Goal: Information Seeking & Learning: Learn about a topic

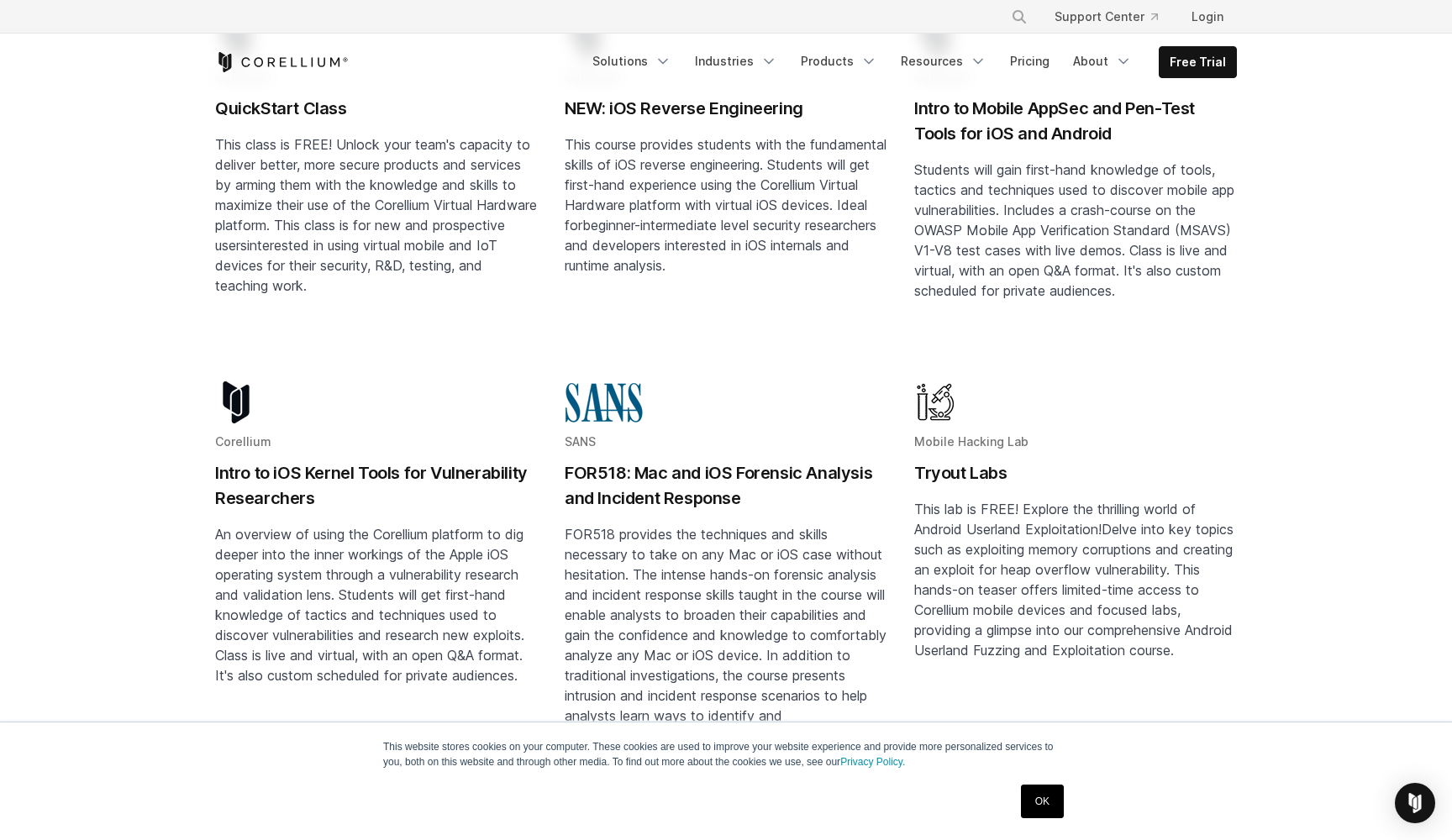
scroll to position [407, 0]
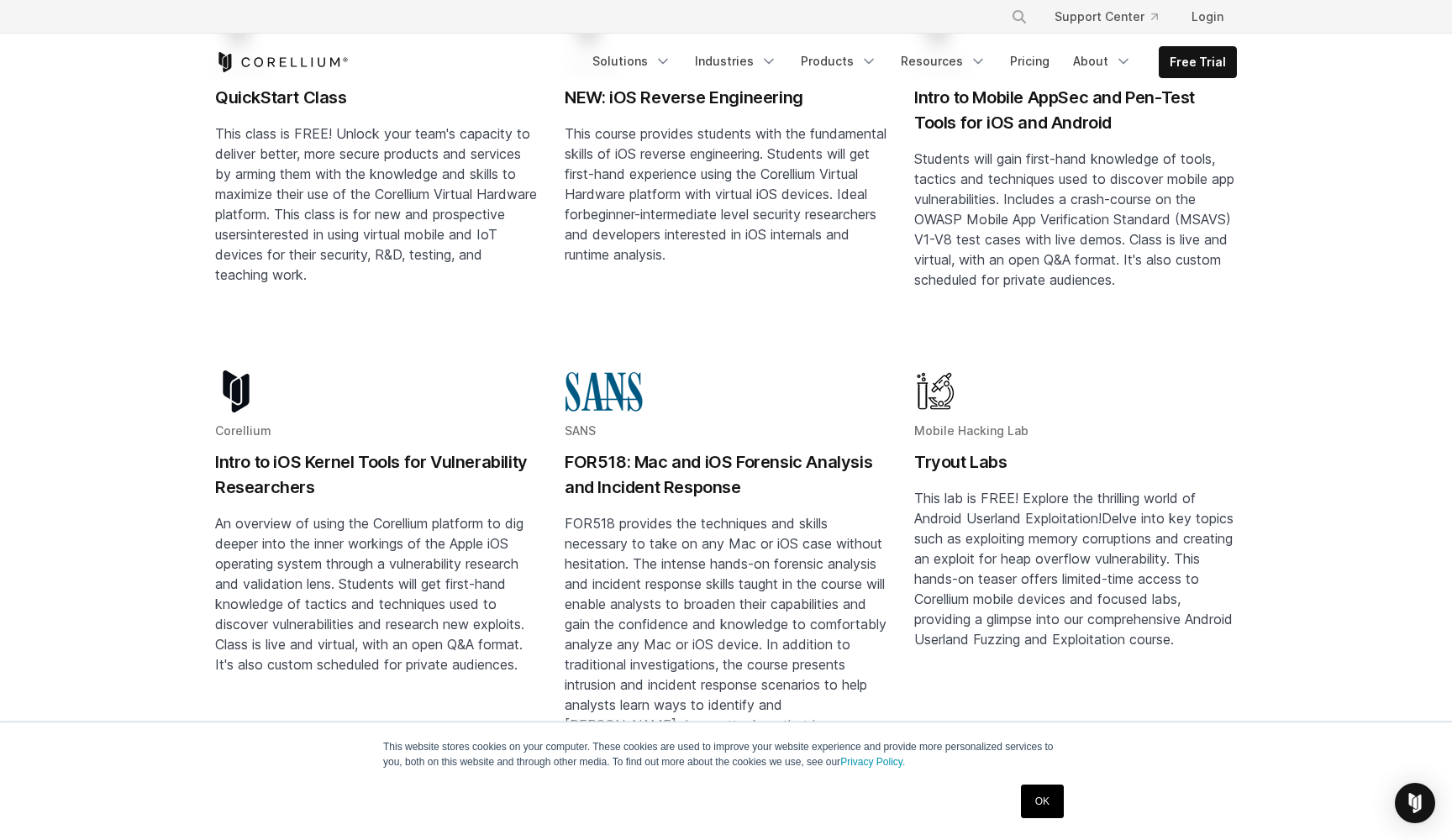
click at [519, 450] on h2 "Intro to iOS Kernel Tools for Vulnerability Researchers" at bounding box center [376, 475] width 322 height 50
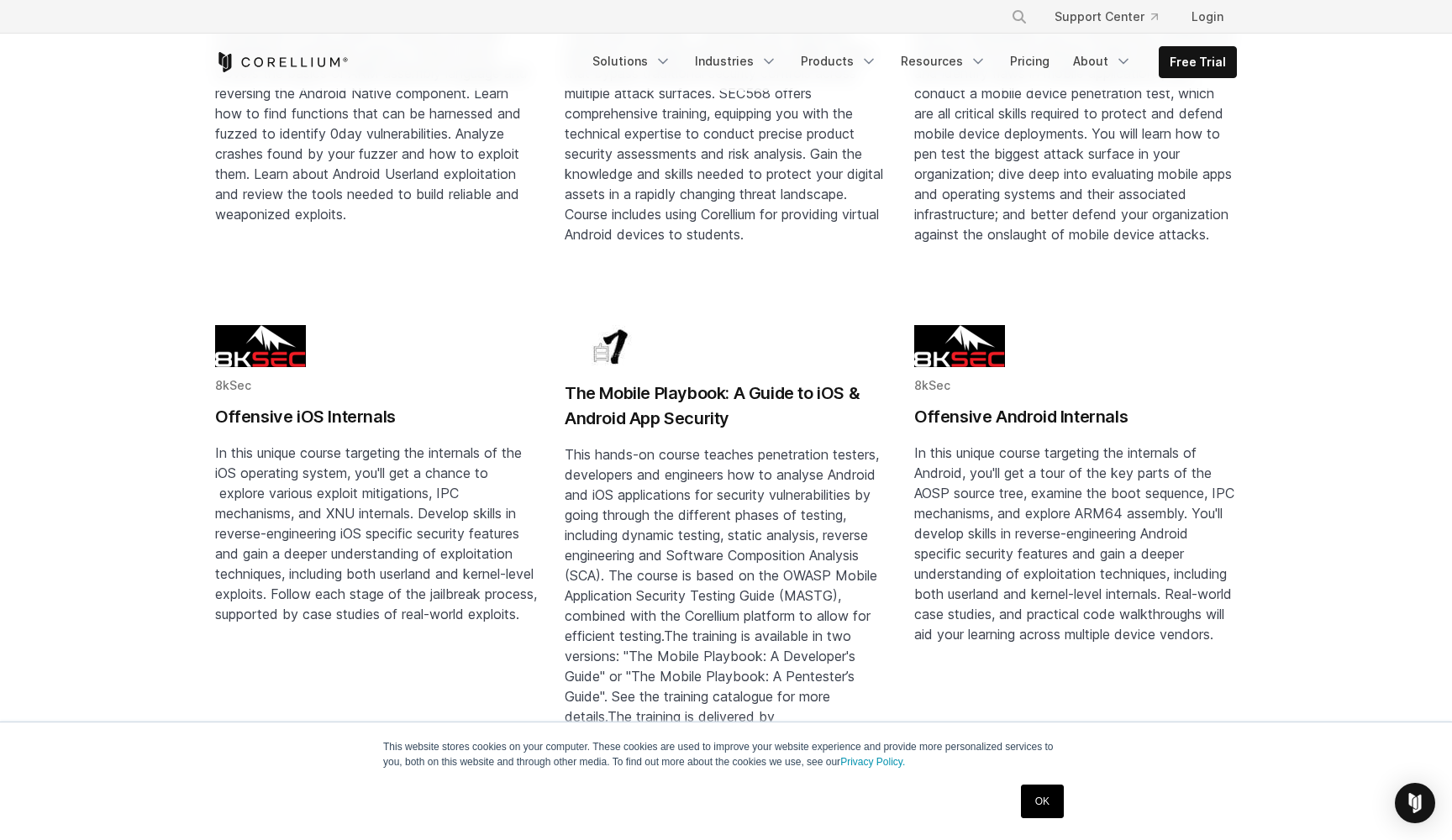
scroll to position [1366, 0]
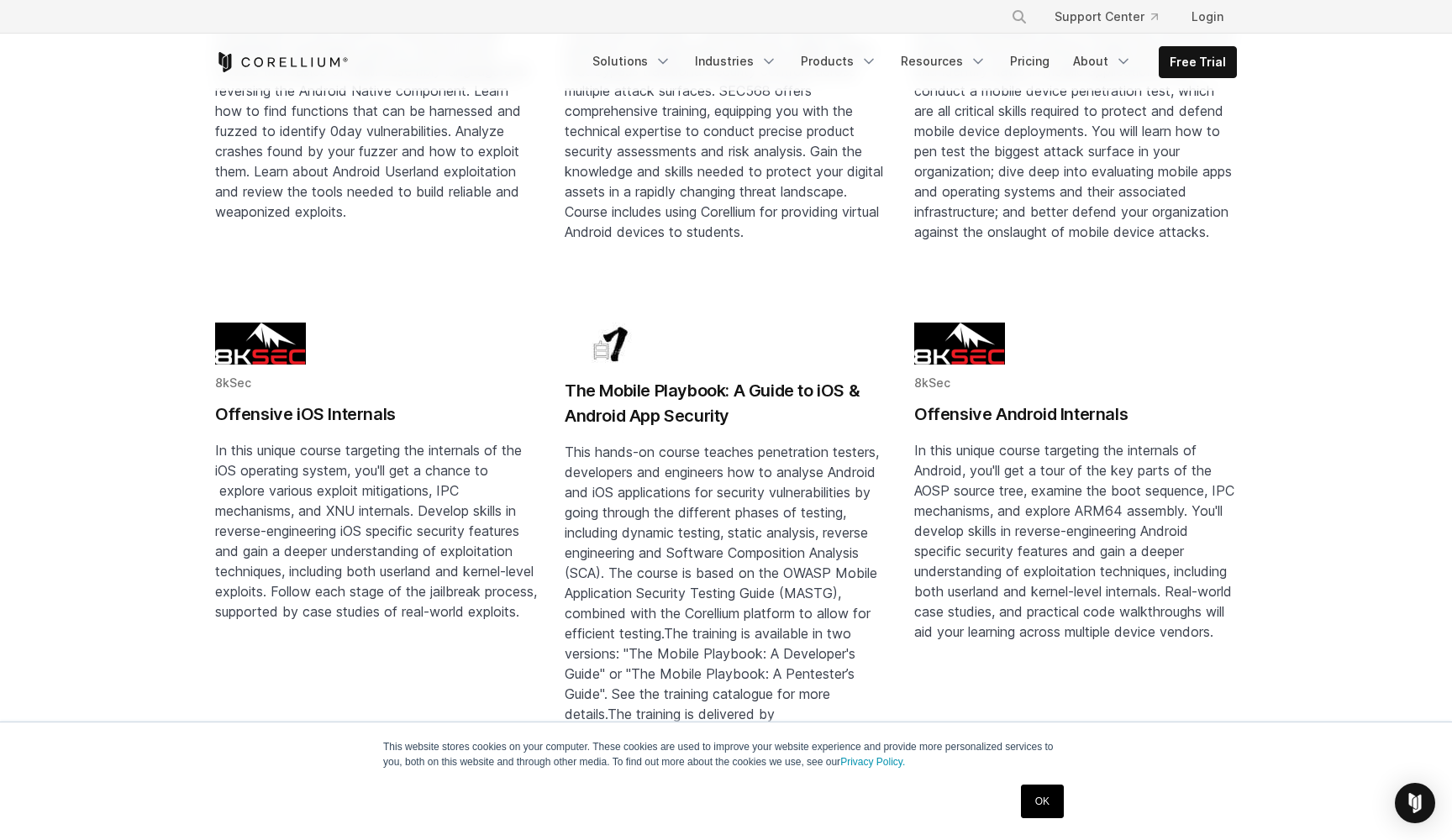
click at [354, 401] on h2 "Offensive iOS Internals" at bounding box center [376, 414] width 322 height 25
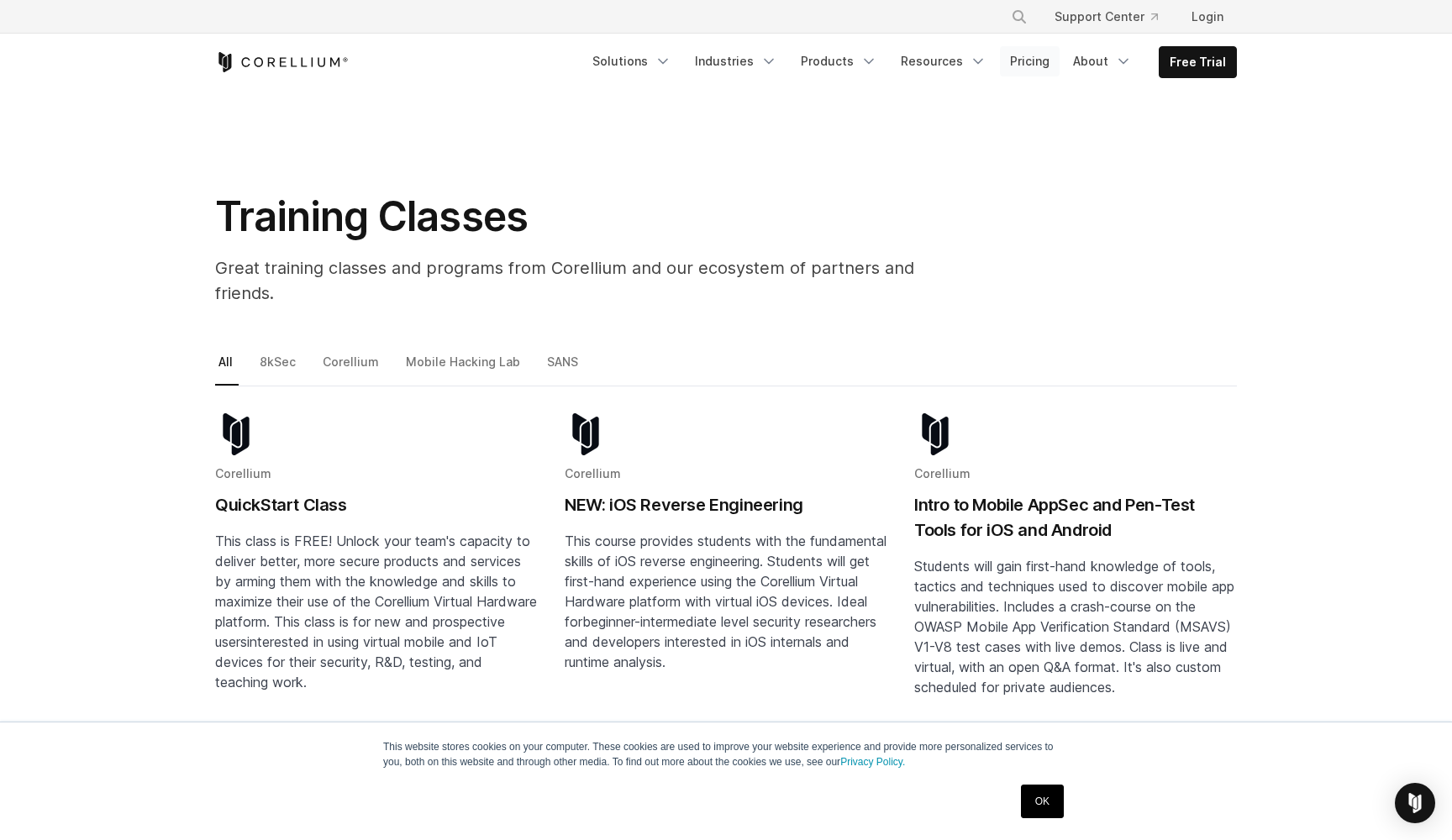
scroll to position [0, 0]
click at [1027, 67] on link "Pricing" at bounding box center [1029, 62] width 60 height 30
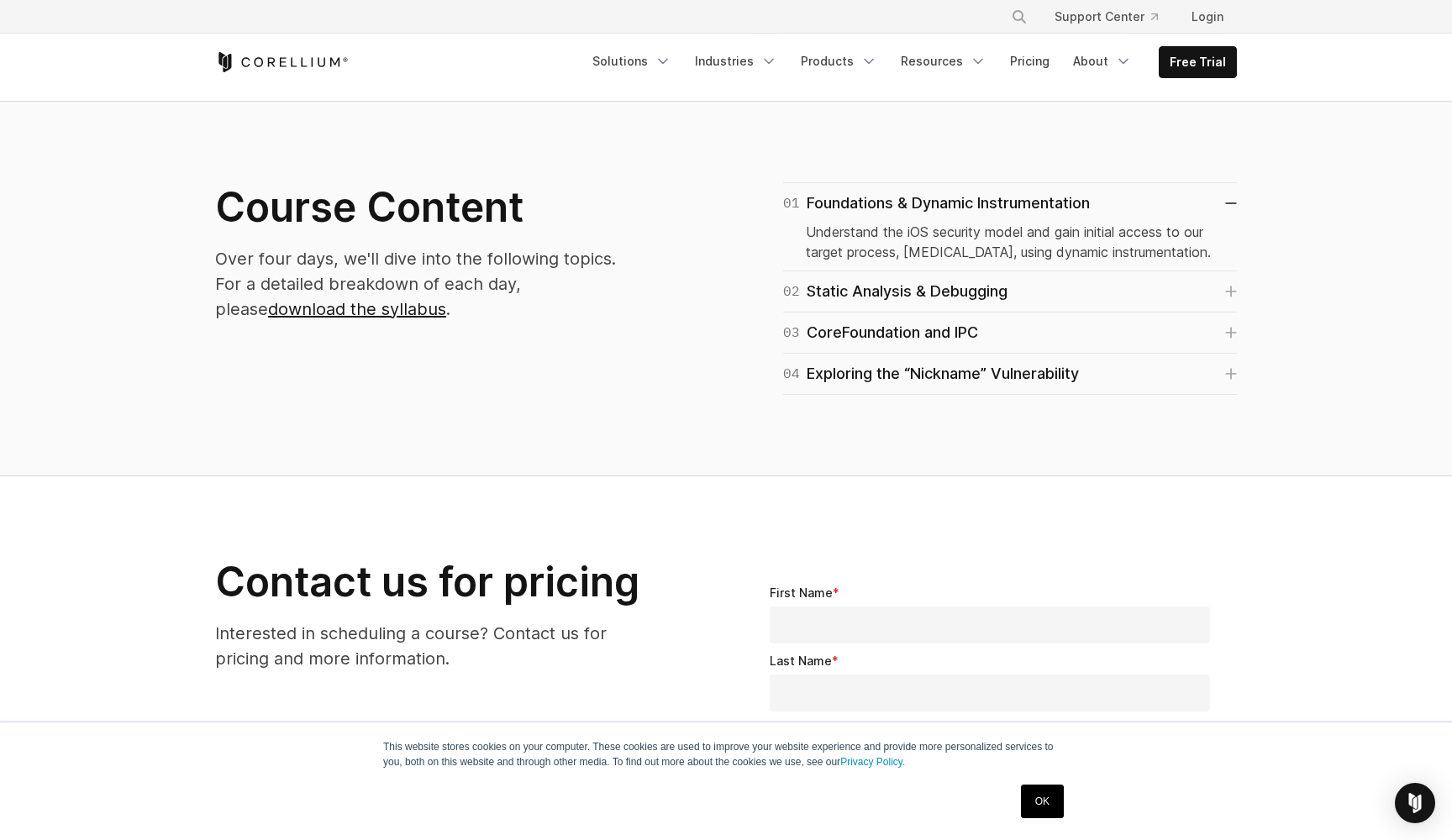
scroll to position [971, 0]
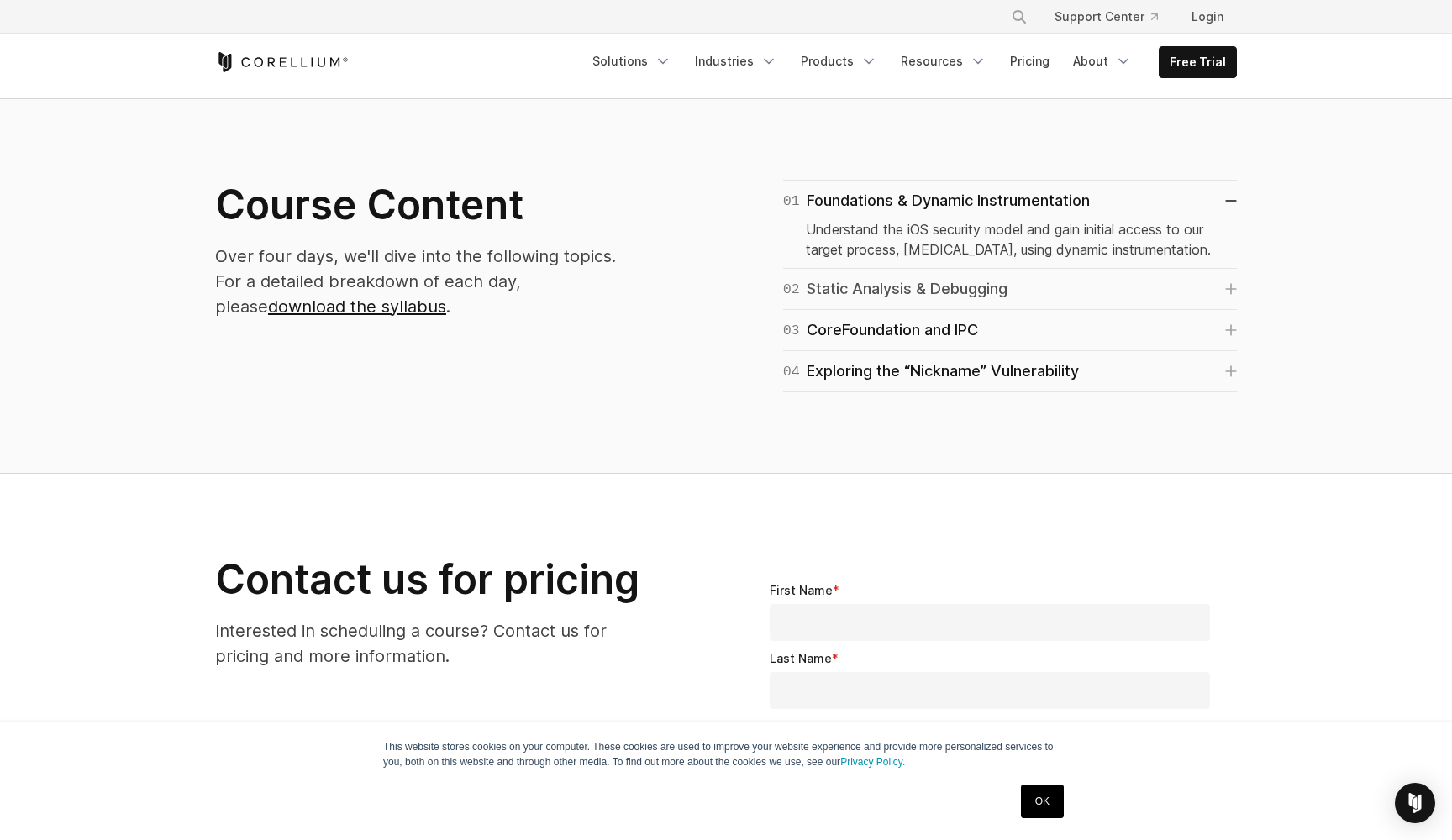
click at [963, 285] on div "02 Static Analysis & Debugging" at bounding box center [895, 289] width 224 height 23
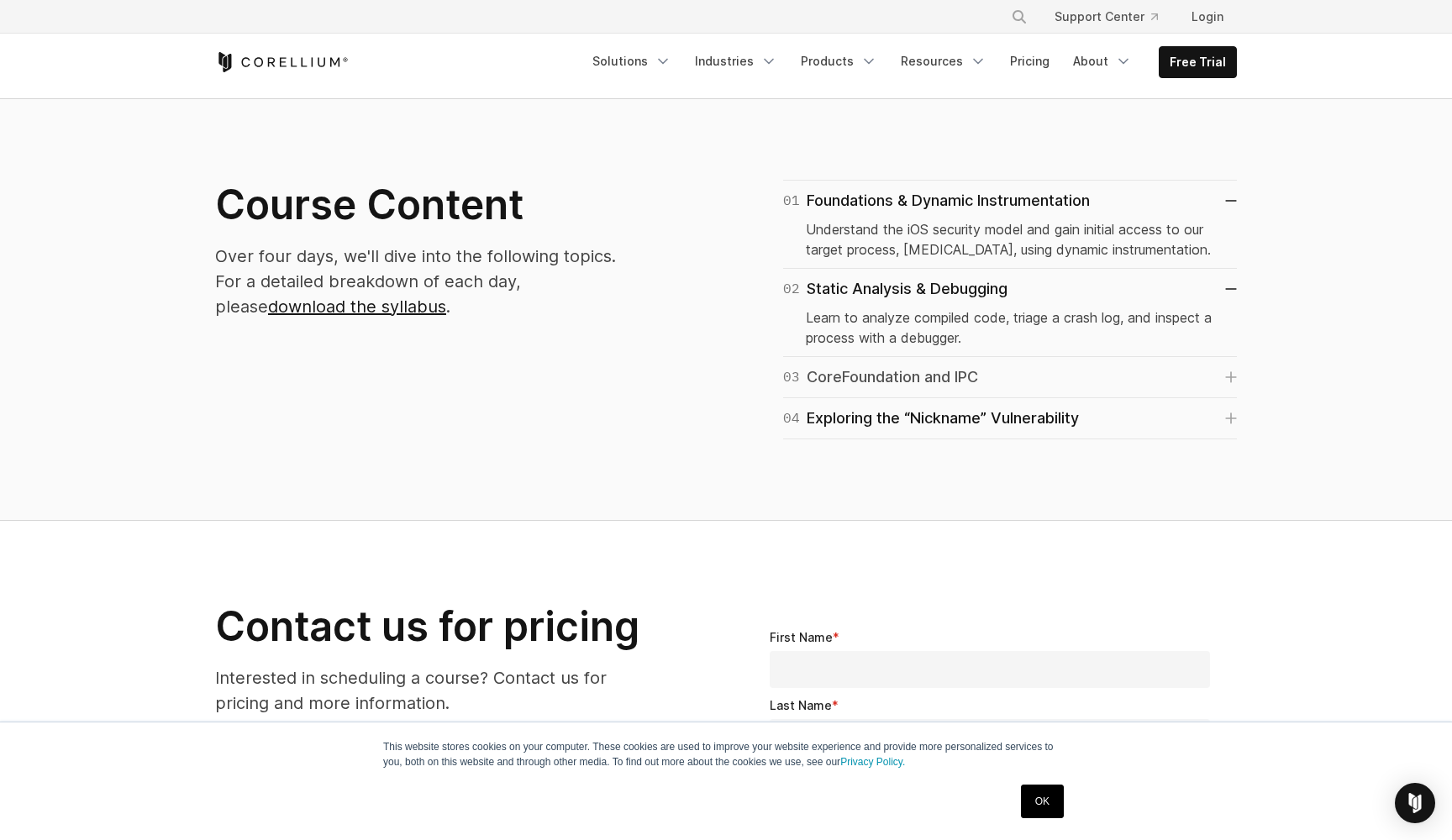
click at [934, 372] on div "03 CoreFoundation and IPC" at bounding box center [881, 377] width 195 height 23
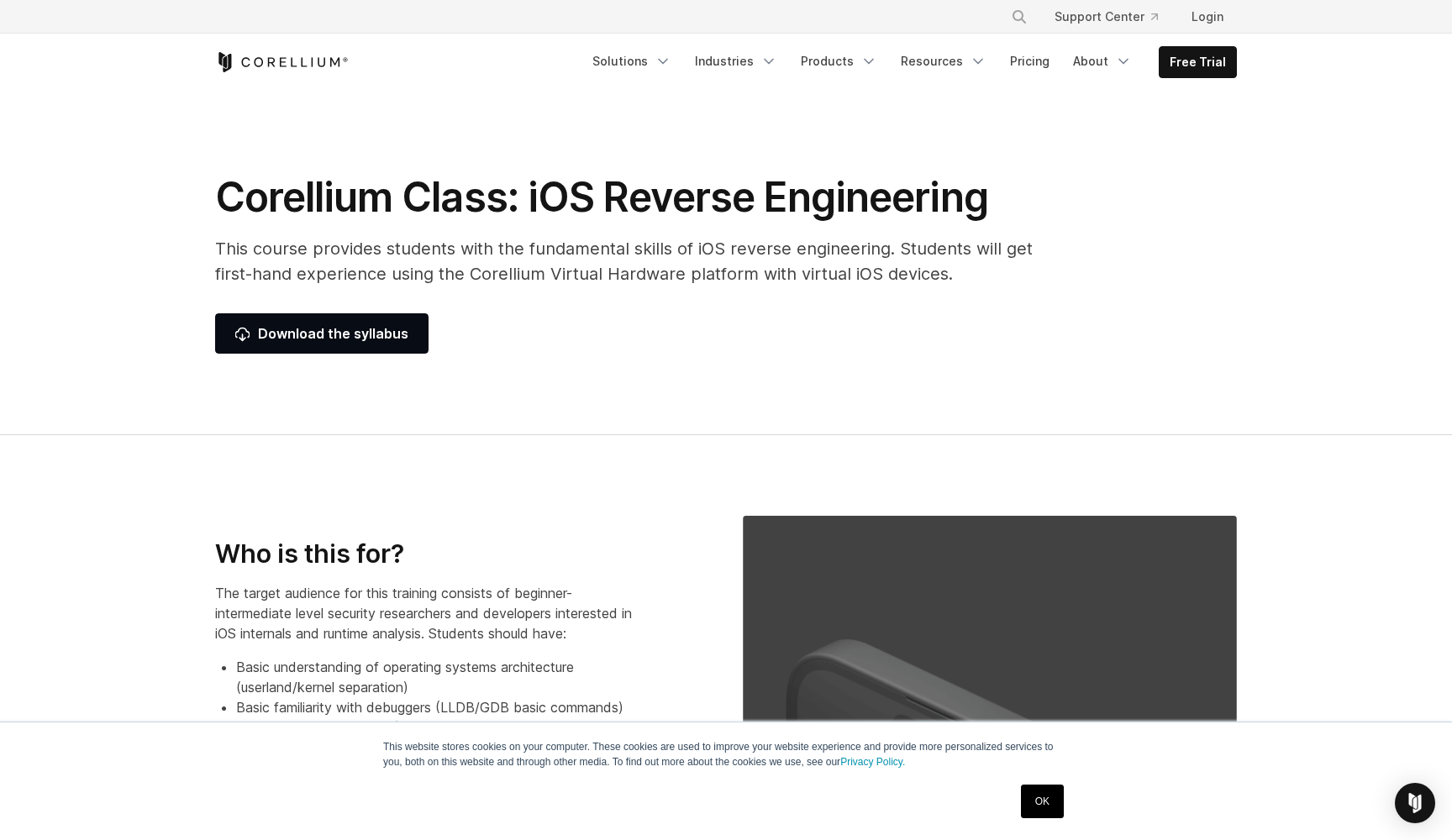
scroll to position [0, 0]
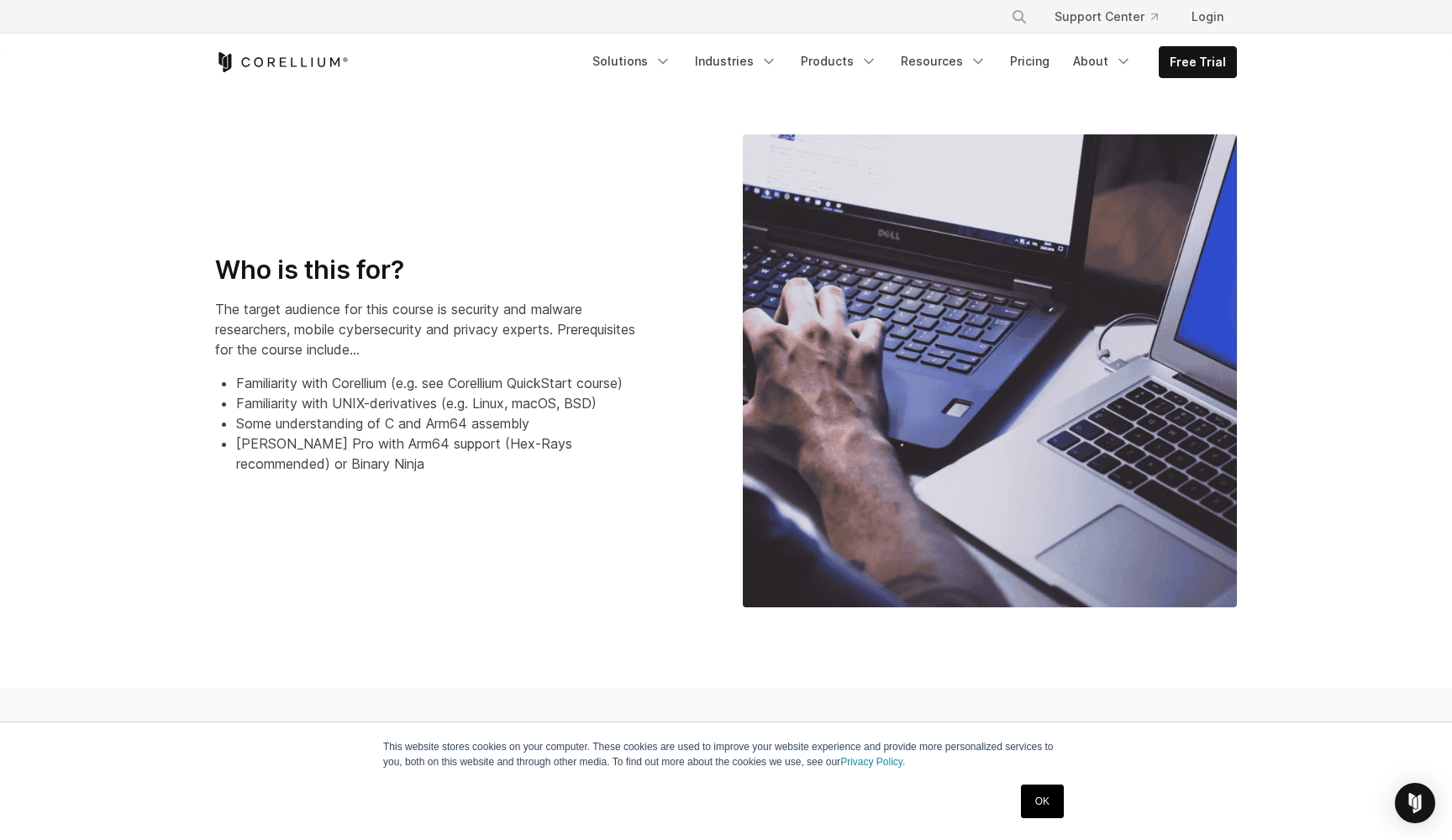
scroll to position [456, 0]
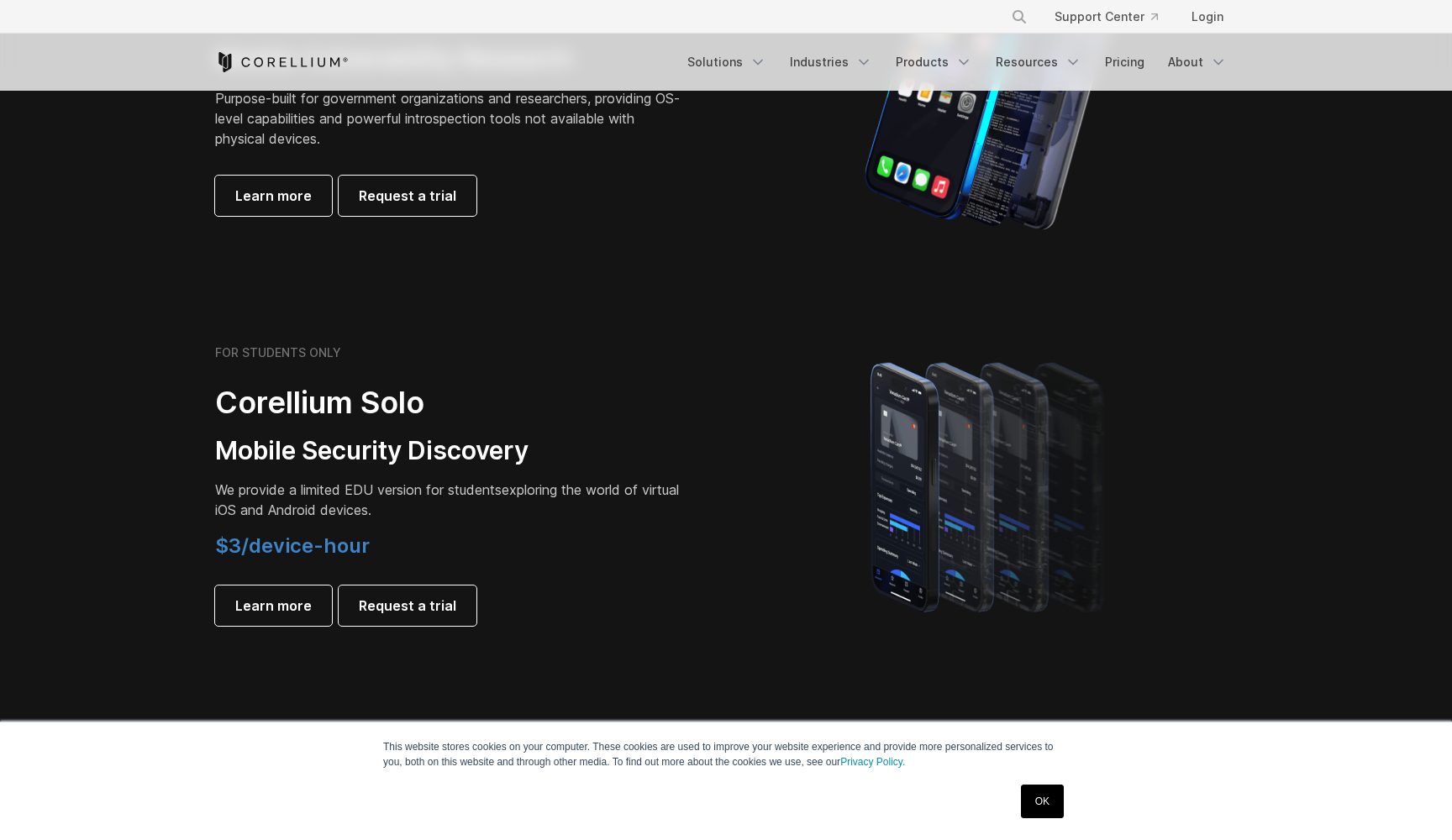
scroll to position [953, 0]
